Goal: Information Seeking & Learning: Learn about a topic

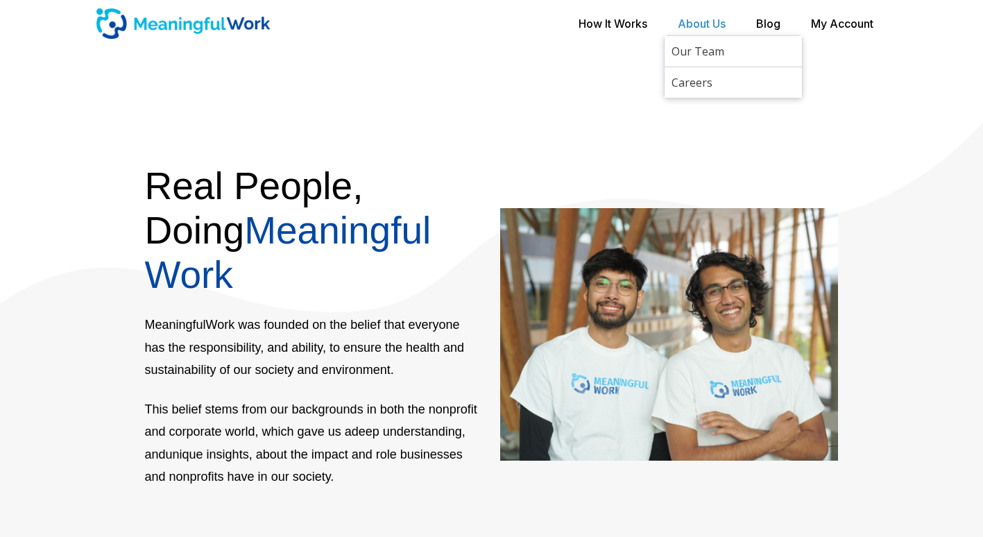
click at [678, 24] on link "About Us" at bounding box center [702, 24] width 48 height 28
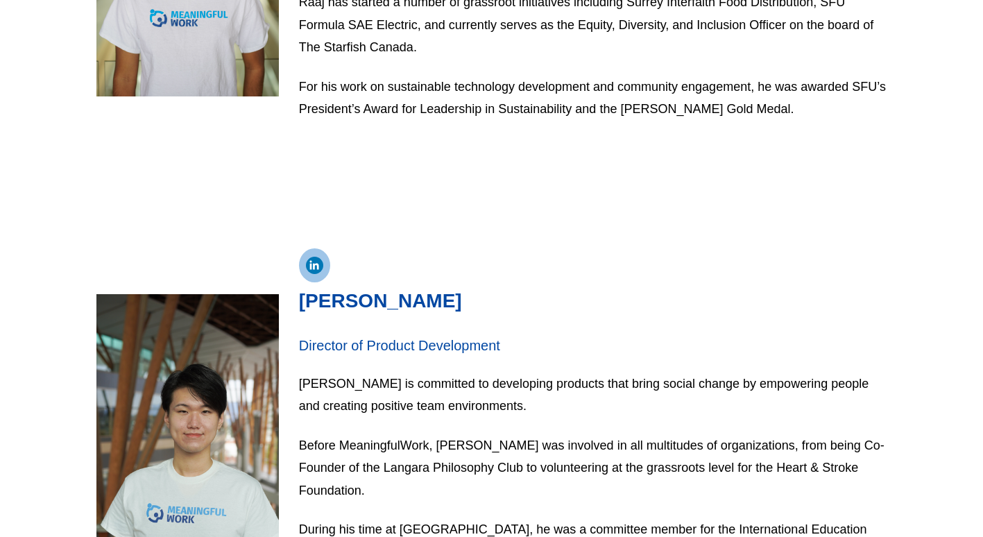
scroll to position [1665, 0]
